Goal: Transaction & Acquisition: Book appointment/travel/reservation

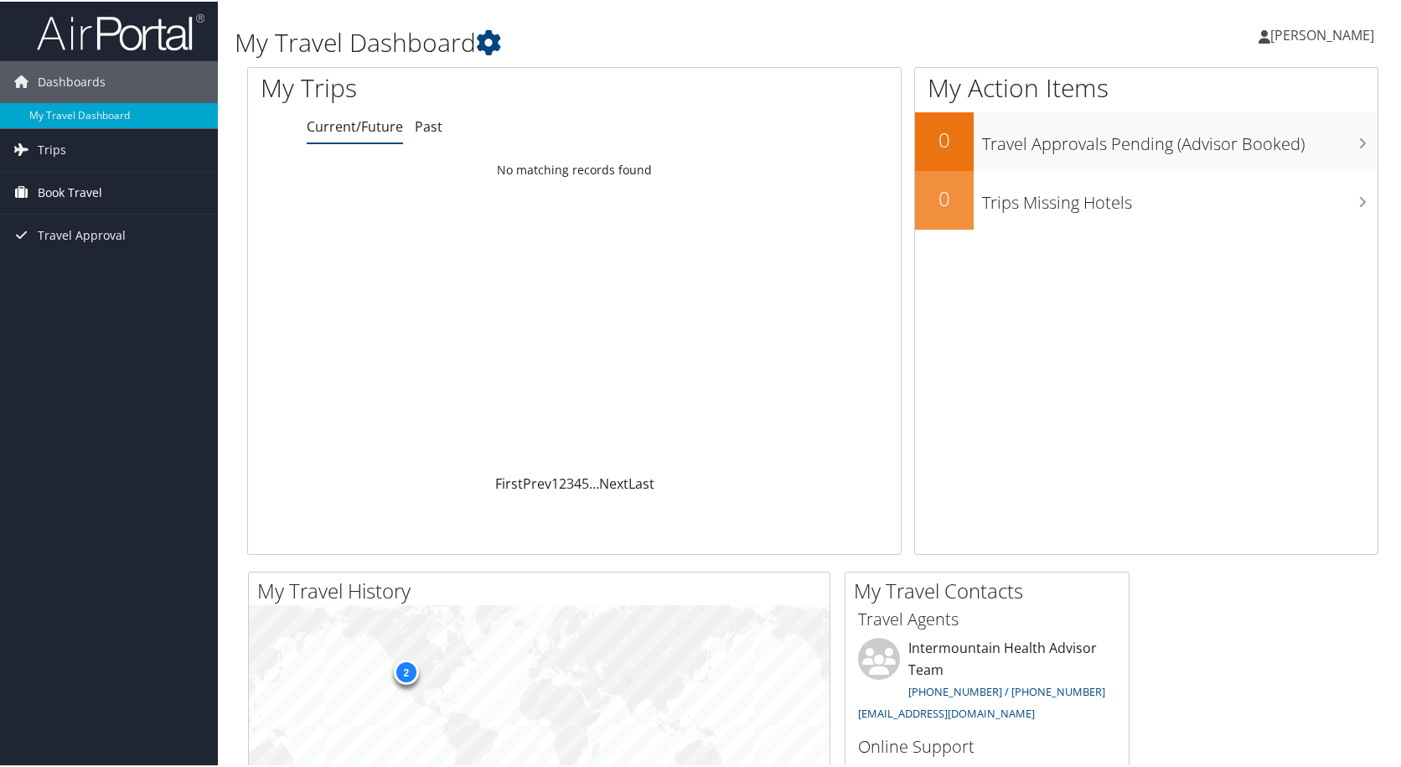
click at [56, 192] on span "Book Travel" at bounding box center [70, 191] width 65 height 42
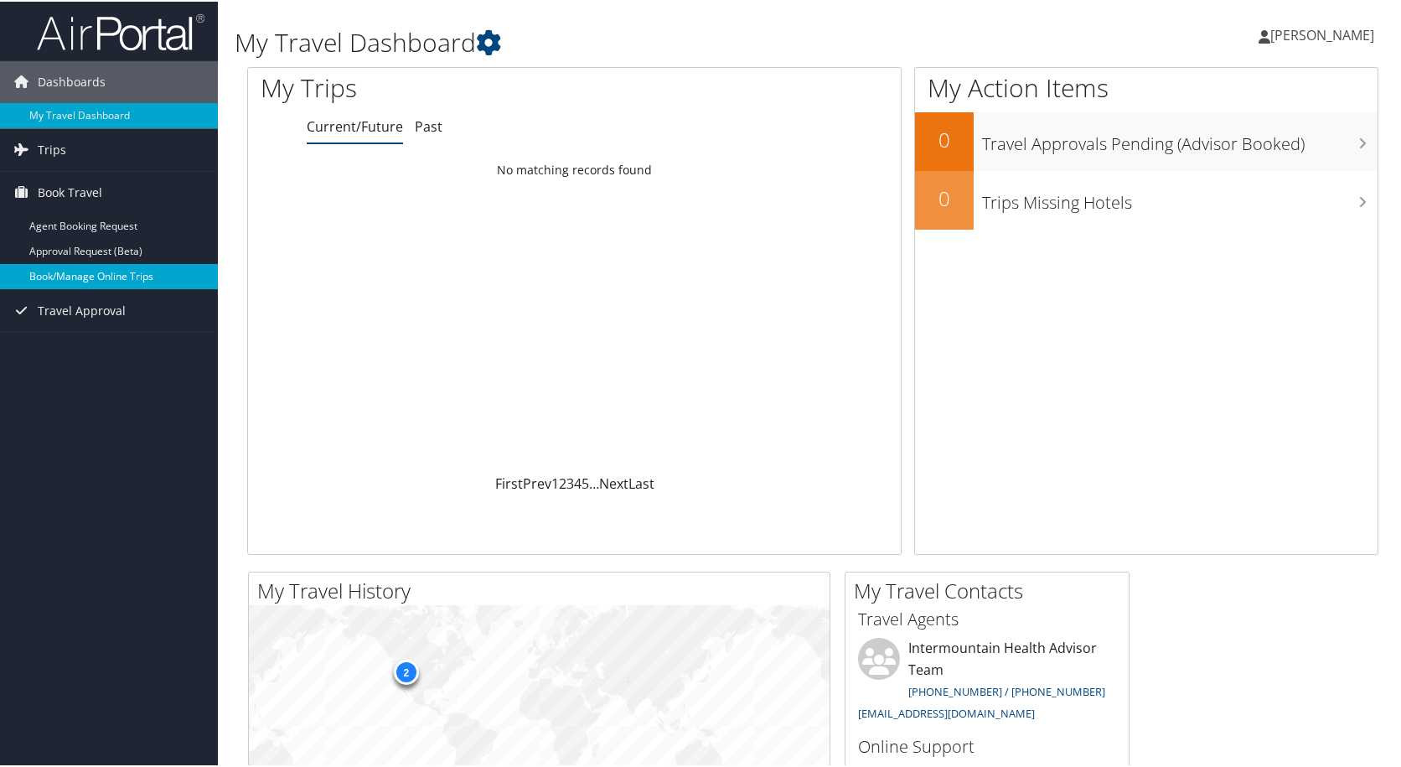
click at [124, 282] on link "Book/Manage Online Trips" at bounding box center [109, 274] width 218 height 25
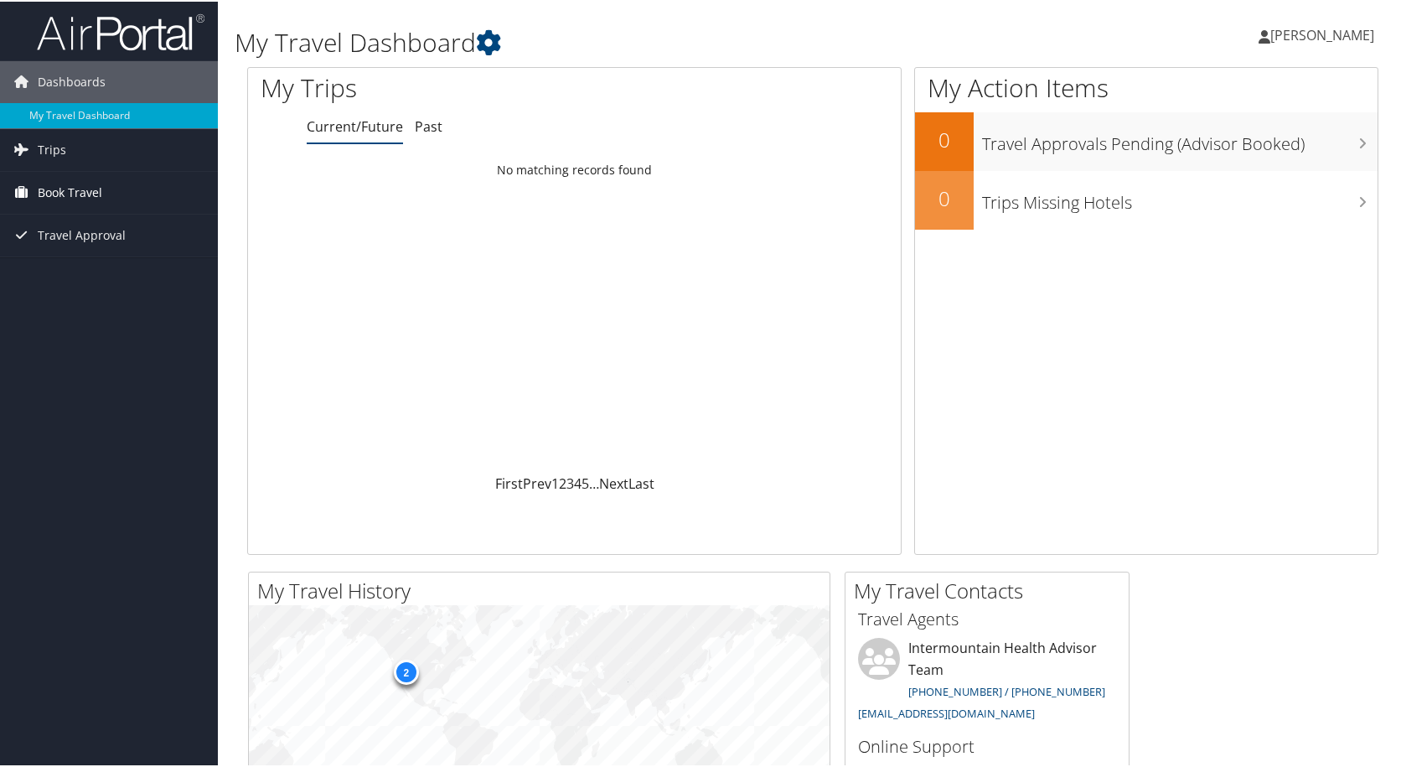
click at [73, 189] on span "Book Travel" at bounding box center [70, 191] width 65 height 42
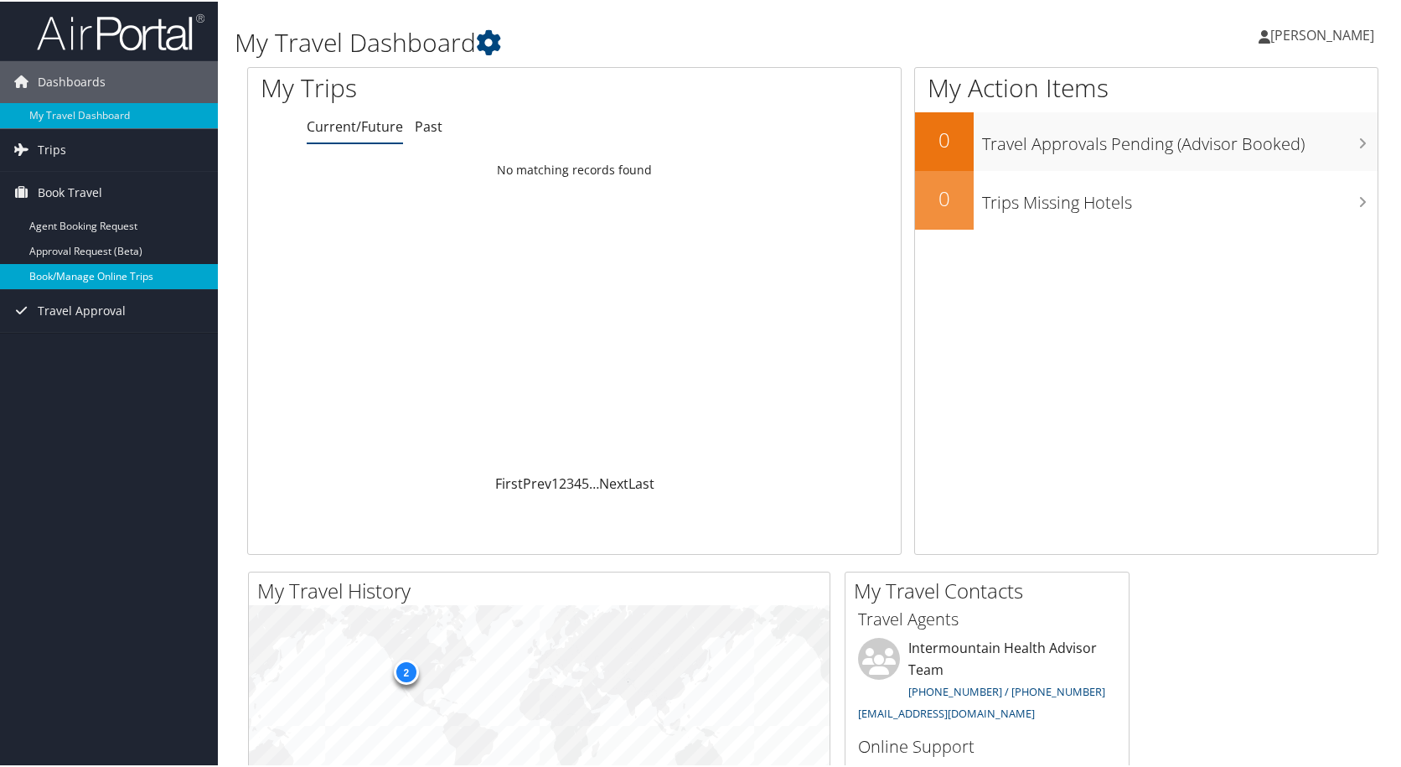
click at [95, 269] on link "Book/Manage Online Trips" at bounding box center [109, 274] width 218 height 25
